Goal: Register for event/course

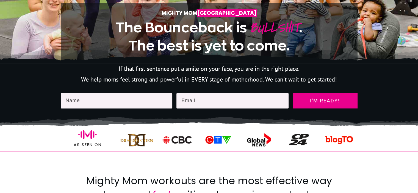
scroll to position [188, 0]
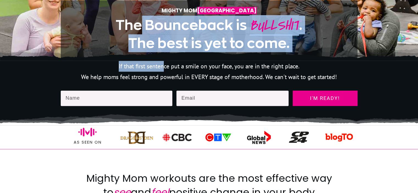
drag, startPoint x: 138, startPoint y: 30, endPoint x: 163, endPoint y: 70, distance: 47.4
click at [163, 70] on p "If that first sentence put a smile on your face, you are in the right place." at bounding box center [209, 66] width 296 height 11
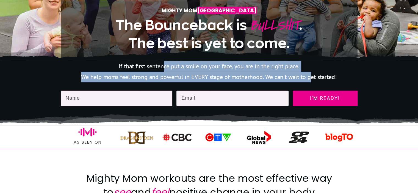
drag, startPoint x: 163, startPoint y: 70, endPoint x: 312, endPoint y: 81, distance: 149.2
click at [312, 81] on div "If that first sentence put a smile on your face, you are in the right place. We…" at bounding box center [209, 72] width 297 height 22
click at [122, 81] on p "We help moms feel strong and powerful in EVERY stage of motherhood. We can't wa…" at bounding box center [209, 77] width 296 height 11
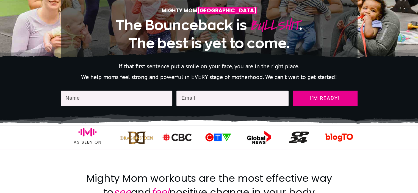
click at [121, 100] on input "text" at bounding box center [117, 98] width 112 height 15
type input "c"
type input "Chutikarn Amsakul"
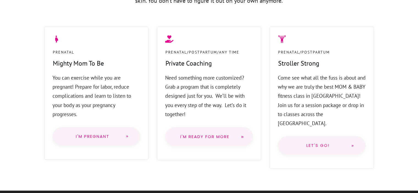
type input "chutikarn.amsakul@gmail.com"
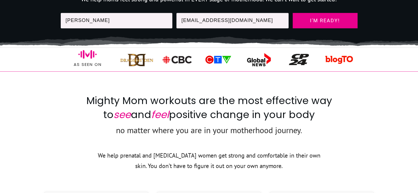
scroll to position [258, 0]
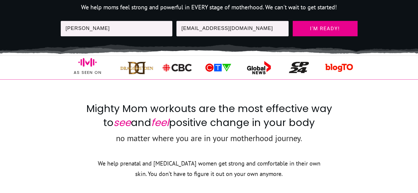
click at [317, 30] on span "I'm ready!" at bounding box center [324, 28] width 55 height 5
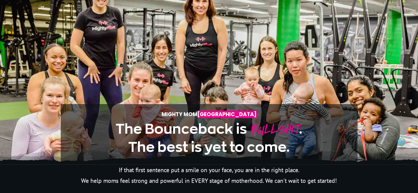
scroll to position [0, 0]
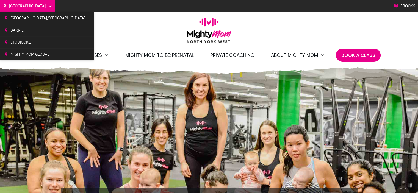
click at [26, 21] on span "[GEOGRAPHIC_DATA]/[GEOGRAPHIC_DATA]" at bounding box center [47, 18] width 75 height 8
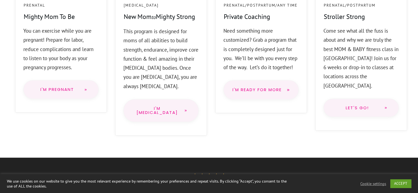
scroll to position [495, 0]
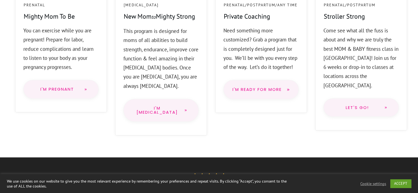
click at [52, 93] on link "I'm Pregnant" at bounding box center [60, 89] width 75 height 19
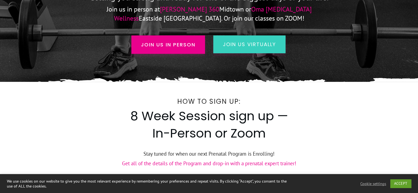
scroll to position [161, 0]
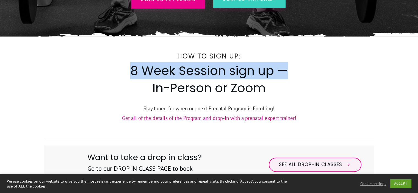
drag, startPoint x: 127, startPoint y: 73, endPoint x: 292, endPoint y: 71, distance: 165.6
click at [292, 71] on div "How to Sign Up: 8 Week Session sign up — In-Person or Zoom Stay tuned for when …" at bounding box center [209, 140] width 330 height 181
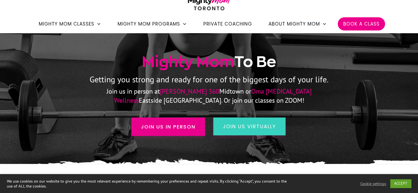
scroll to position [29, 0]
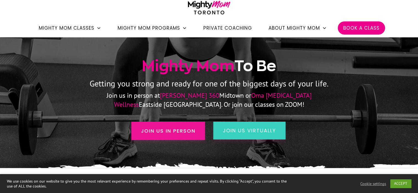
click at [175, 132] on span "Join us in person" at bounding box center [168, 130] width 54 height 7
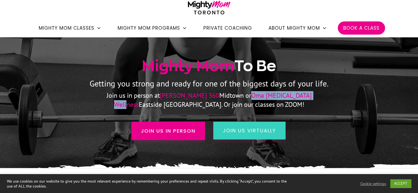
drag, startPoint x: 206, startPoint y: 95, endPoint x: 277, endPoint y: 97, distance: 70.9
click at [277, 97] on p "Join us in person at Ferris 360 Midtown or Oma Chiropractic Wellness Eastside T…" at bounding box center [208, 100] width 251 height 18
click at [131, 89] on p "Getting you strong and ready for one of the biggest days of your life." at bounding box center [208, 83] width 329 height 15
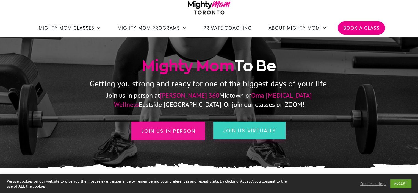
click at [180, 136] on link "Join us in person" at bounding box center [168, 131] width 74 height 18
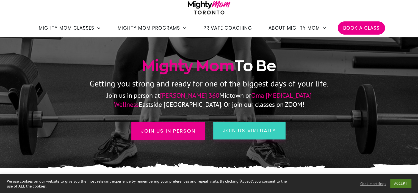
click at [402, 186] on link "ACCEPT" at bounding box center [400, 183] width 21 height 9
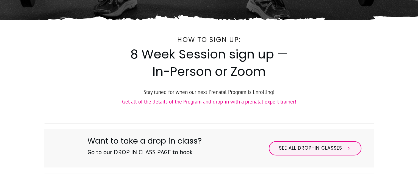
scroll to position [232, 0]
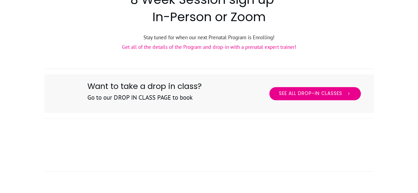
click at [303, 95] on span "See All Drop-in Classes" at bounding box center [310, 94] width 63 height 6
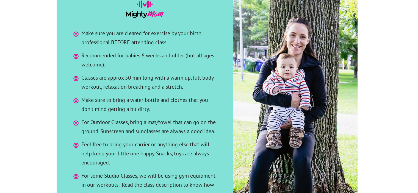
scroll to position [1516, 0]
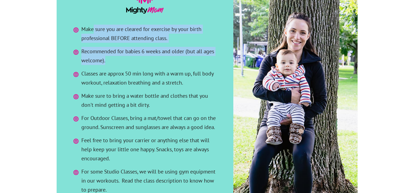
drag, startPoint x: 93, startPoint y: 18, endPoint x: 160, endPoint y: 49, distance: 73.3
click at [160, 49] on ul "Make sure you are cleared for exercise by your birth professional BEFORE attend…" at bounding box center [145, 112] width 149 height 174
click at [160, 49] on span "Recommended for babies 6 weeks and older (but all ages welcome)." at bounding box center [150, 56] width 138 height 18
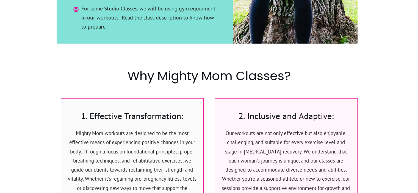
scroll to position [1752, 0]
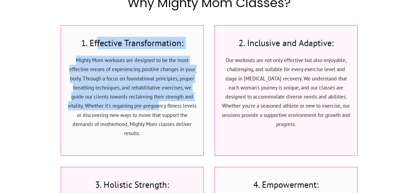
drag, startPoint x: 97, startPoint y: 32, endPoint x: 155, endPoint y: 90, distance: 82.1
click at [155, 90] on div "1. Effective Transformation: Mighty Mom workouts are designed to be the most ef…" at bounding box center [131, 91] width 131 height 108
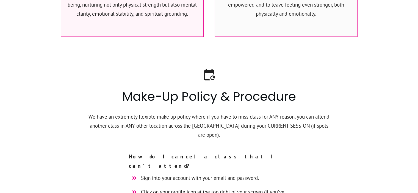
scroll to position [2044, 0]
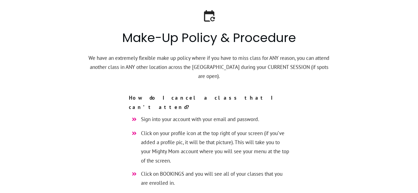
drag, startPoint x: 140, startPoint y: 94, endPoint x: 221, endPoint y: 141, distance: 93.3
click at [221, 141] on ul "Sign into your account with your email and password. Click on your profile icon…" at bounding box center [209, 164] width 160 height 99
click at [221, 141] on li "Click on your profile icon at the top right of your screen (if you’ve added a p…" at bounding box center [209, 149] width 160 height 41
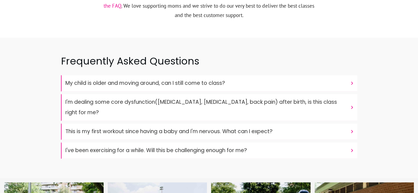
scroll to position [2424, 0]
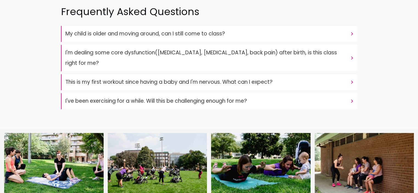
click at [221, 141] on img at bounding box center [261, 166] width 103 height 66
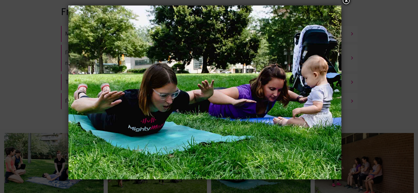
click at [3, 117] on div at bounding box center [209, 96] width 418 height 193
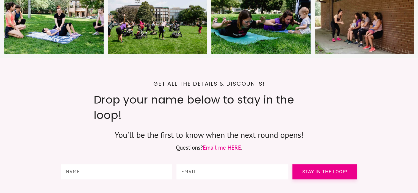
scroll to position [2568, 0]
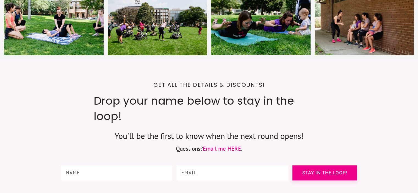
click at [103, 165] on input "text" at bounding box center [116, 172] width 111 height 15
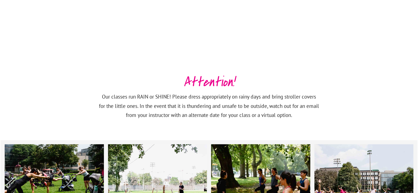
scroll to position [716, 0]
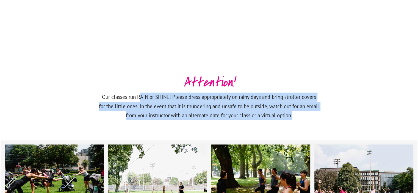
drag, startPoint x: 138, startPoint y: 86, endPoint x: 231, endPoint y: 118, distance: 98.4
click at [231, 118] on div "Attention! Our classes run RAIN or SHINE! Please dress appropriately on rainy d…" at bounding box center [209, 101] width 297 height 59
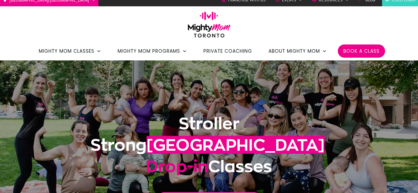
scroll to position [6, 0]
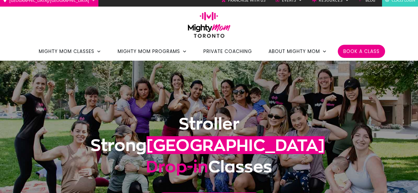
click at [179, 81] on div "Stroller Strong Toronto Drop-in Classes Drop into a class near you" at bounding box center [209, 145] width 297 height 158
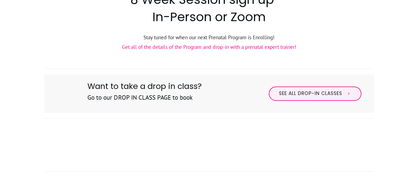
scroll to position [232, 0]
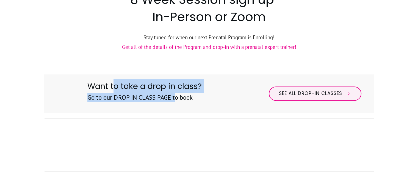
drag, startPoint x: 115, startPoint y: 84, endPoint x: 177, endPoint y: 94, distance: 62.5
click at [177, 94] on div "Want to take a drop in class? Go to our DROP IN CLASS PAGE to book" at bounding box center [144, 94] width 115 height 30
click at [177, 94] on h3 "Go to our DROP IN CLASS PAGE to book" at bounding box center [144, 100] width 114 height 15
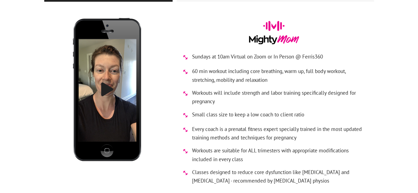
scroll to position [2606, 0]
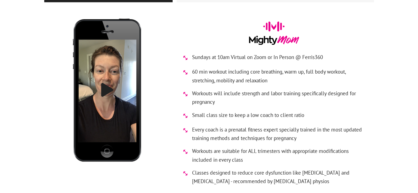
click at [242, 147] on span "Workouts are suitable for ALL trimesters with appropriate modifications include…" at bounding box center [280, 155] width 176 height 17
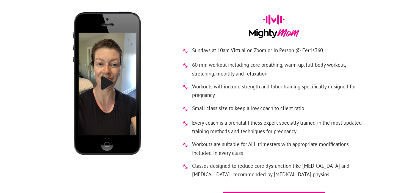
scroll to position [2613, 0]
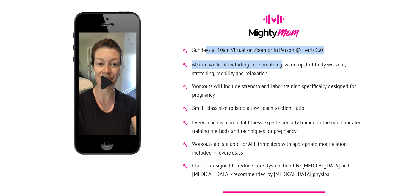
drag, startPoint x: 205, startPoint y: 24, endPoint x: 281, endPoint y: 37, distance: 77.1
click at [281, 46] on ul "Sundays at 10am Virtual on Zoom or In Person @ Ferris360 60 min workout includi…" at bounding box center [274, 114] width 188 height 137
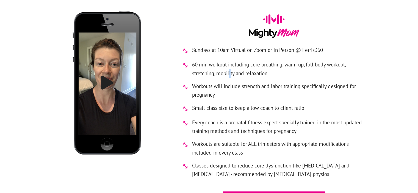
drag, startPoint x: 281, startPoint y: 37, endPoint x: 230, endPoint y: 48, distance: 52.8
click at [230, 60] on span "60 min workout including core breathing, warm up, full body workout, stretching…" at bounding box center [280, 68] width 176 height 17
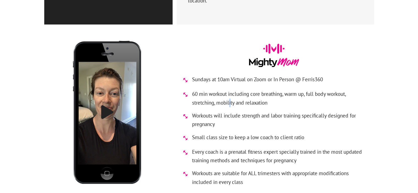
scroll to position [2584, 0]
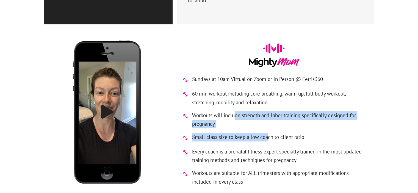
drag, startPoint x: 234, startPoint y: 85, endPoint x: 266, endPoint y: 117, distance: 45.2
click at [266, 117] on ul "Sundays at 10am Virtual on Zoom or In Person @ Ferris360 60 min workout includi…" at bounding box center [274, 143] width 188 height 137
drag, startPoint x: 266, startPoint y: 117, endPoint x: 237, endPoint y: 114, distance: 29.0
click at [237, 133] on span "Small class size to keep a low coach to client ratio" at bounding box center [248, 137] width 112 height 9
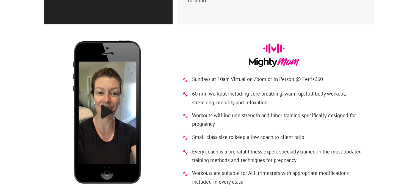
click at [226, 147] on span "Every coach is a prenatal fitness expert specially trained in the most updated …" at bounding box center [280, 155] width 176 height 17
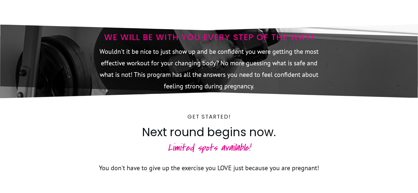
scroll to position [2832, 0]
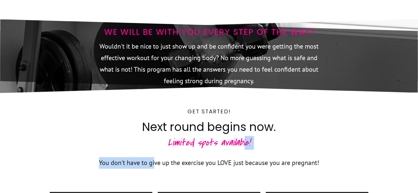
drag, startPoint x: 154, startPoint y: 135, endPoint x: 245, endPoint y: 127, distance: 91.2
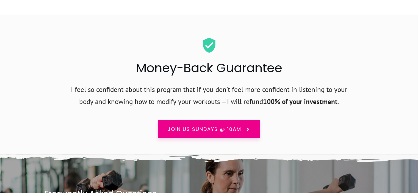
scroll to position [3313, 0]
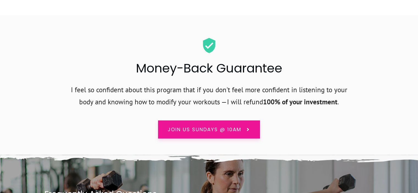
click at [216, 126] on span "Join us Sundays @ 10am" at bounding box center [205, 129] width 74 height 7
click at [243, 121] on link "Join us Sundays @ 10am" at bounding box center [209, 130] width 102 height 18
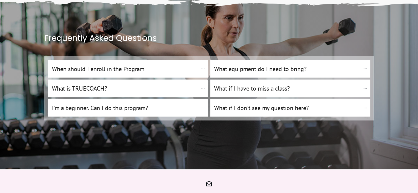
scroll to position [3469, 0]
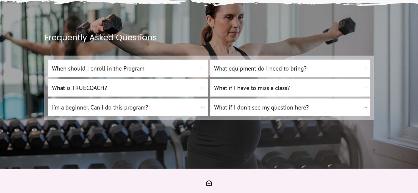
click at [197, 103] on h4 "I'm a beginner. Can I do this program?" at bounding box center [125, 107] width 146 height 9
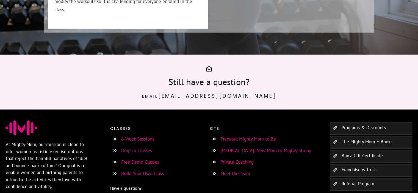
scroll to position [3604, 0]
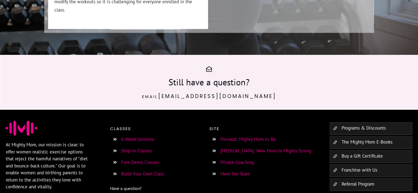
click at [235, 136] on link "Prenatal: Mighty Mom to Be" at bounding box center [247, 139] width 55 height 6
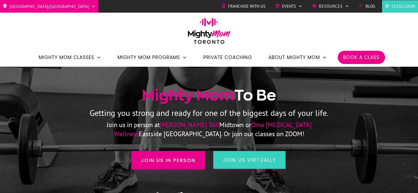
click at [232, 166] on link "join us virtually" at bounding box center [249, 160] width 72 height 18
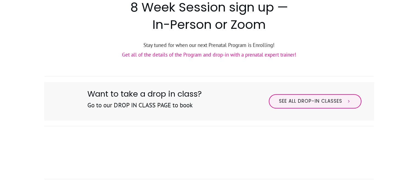
scroll to position [78, 0]
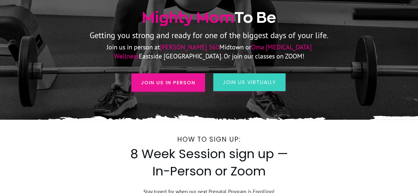
click at [177, 82] on span "Join us in person" at bounding box center [168, 82] width 54 height 7
click at [174, 76] on link "Join us in person" at bounding box center [168, 82] width 74 height 18
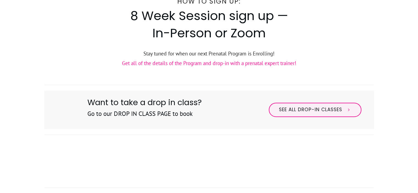
scroll to position [216, 0]
click at [147, 65] on link "Get all of the details of the Program and drop-in with a prenatal expert traine…" at bounding box center [209, 63] width 174 height 7
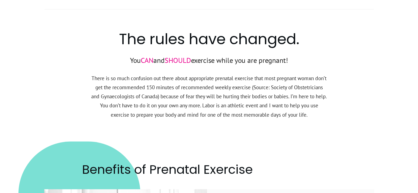
scroll to position [398, 0]
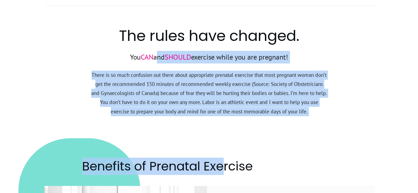
drag, startPoint x: 153, startPoint y: 53, endPoint x: 225, endPoint y: 155, distance: 124.6
drag, startPoint x: 225, startPoint y: 155, endPoint x: 163, endPoint y: 130, distance: 67.7
click at [163, 130] on div "Benefits of Prenatal Exercise" at bounding box center [207, 188] width 334 height 119
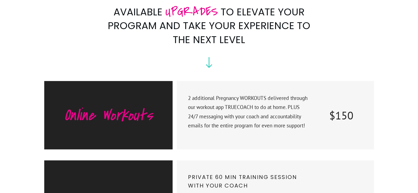
scroll to position [2353, 0]
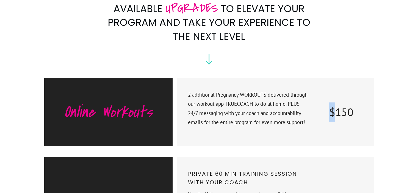
drag, startPoint x: 326, startPoint y: 78, endPoint x: 336, endPoint y: 94, distance: 19.6
click at [336, 94] on div "$150" at bounding box center [341, 112] width 54 height 44
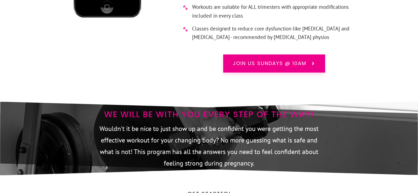
scroll to position [2749, 0]
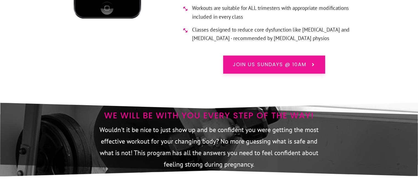
click at [263, 61] on span "Join us Sundays @ 10am" at bounding box center [270, 64] width 74 height 7
